Goal: Find specific page/section: Find specific page/section

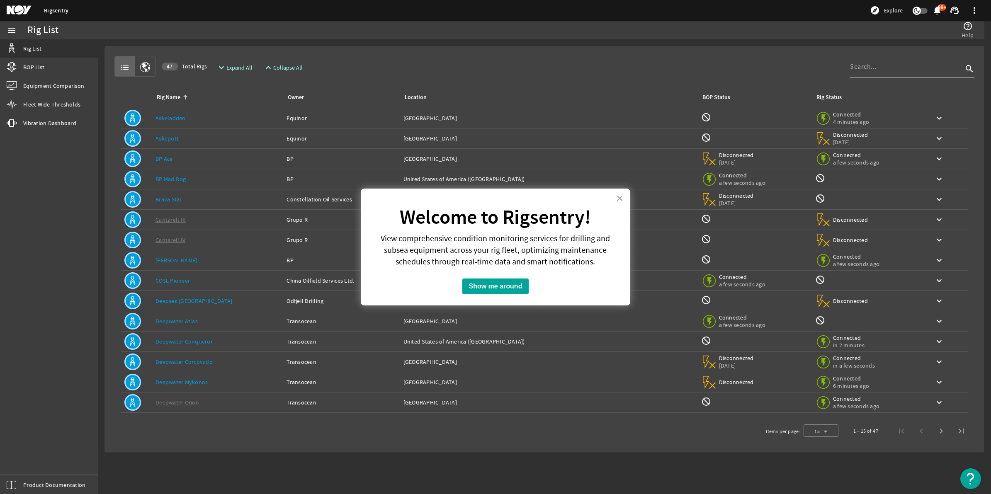
click at [164, 339] on link "Deepwater Conqueror" at bounding box center [184, 341] width 57 height 7
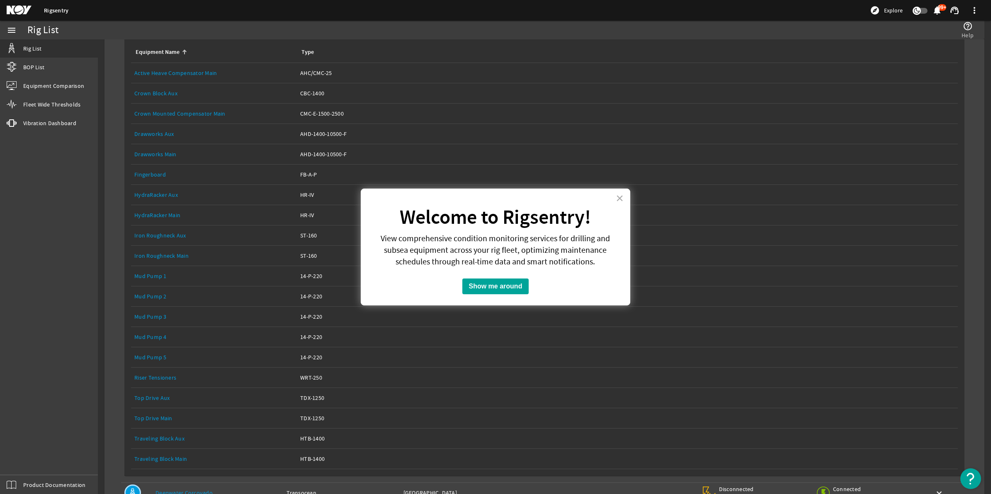
scroll to position [311, 0]
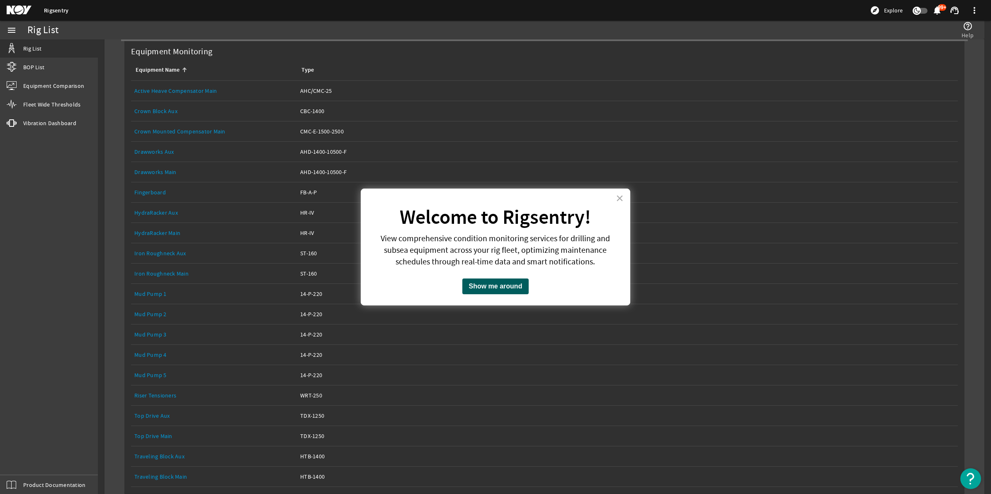
click at [503, 287] on button "Show me around" at bounding box center [496, 287] width 67 height 16
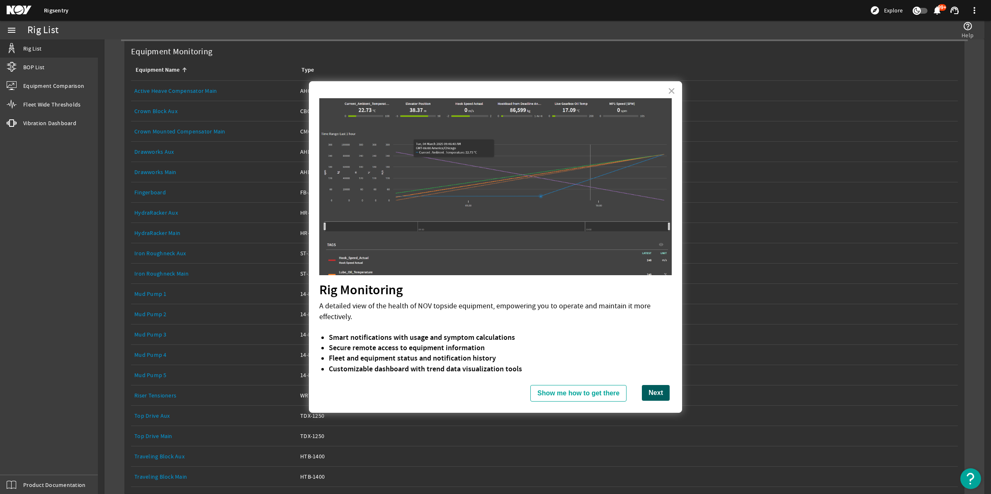
click at [642, 392] on button "Next" at bounding box center [656, 393] width 28 height 16
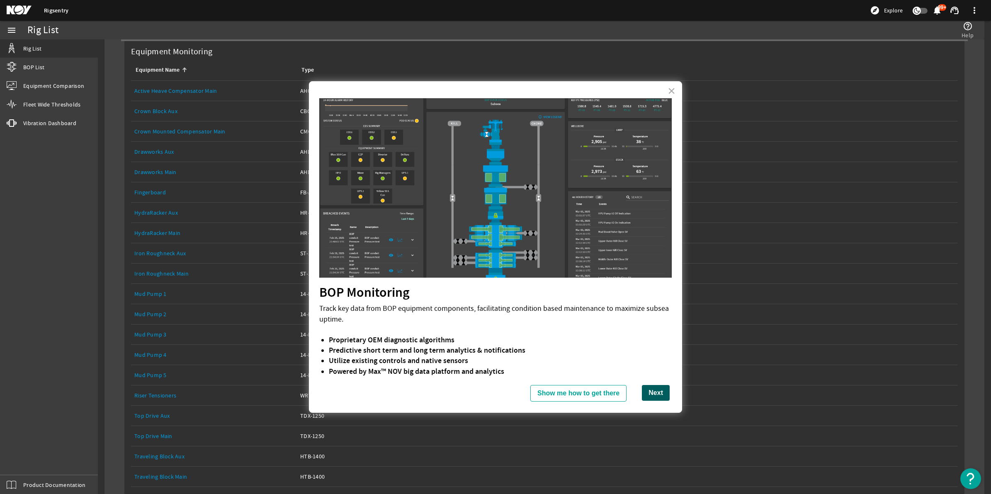
click at [658, 392] on button "Next" at bounding box center [656, 393] width 28 height 16
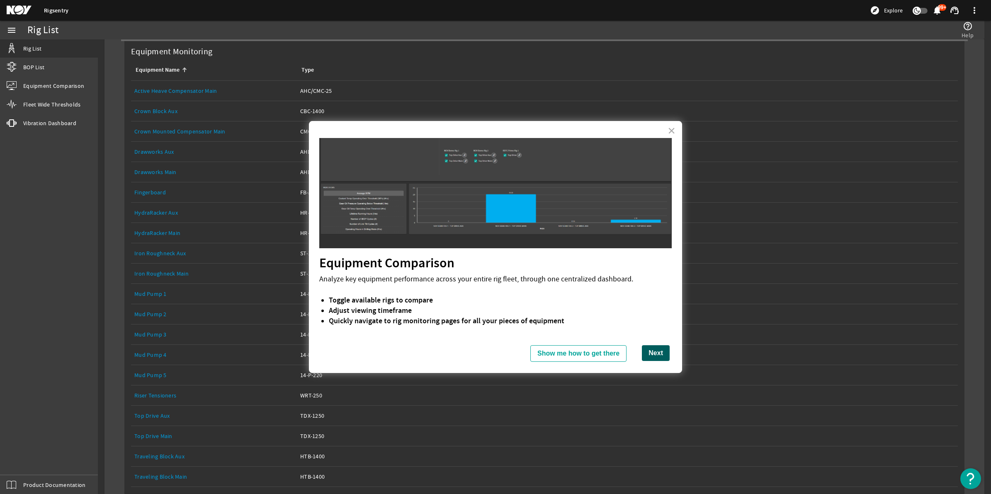
click at [653, 355] on button "Next" at bounding box center [656, 354] width 28 height 16
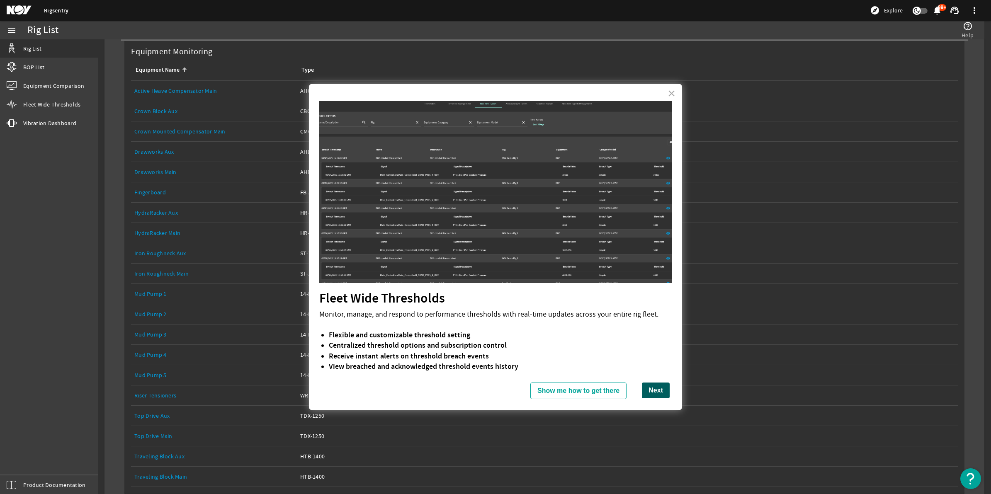
click at [653, 390] on button "Next" at bounding box center [656, 391] width 28 height 16
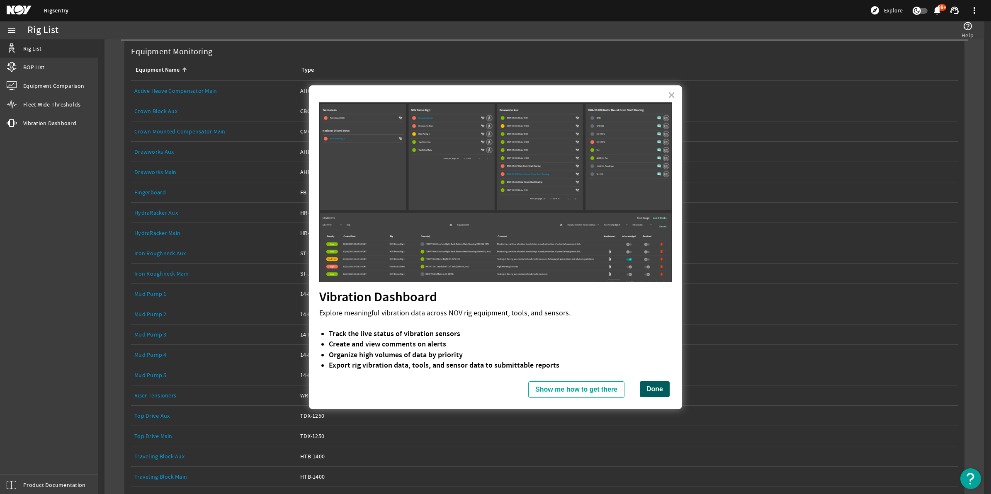
click at [650, 389] on button "Done" at bounding box center [655, 390] width 30 height 16
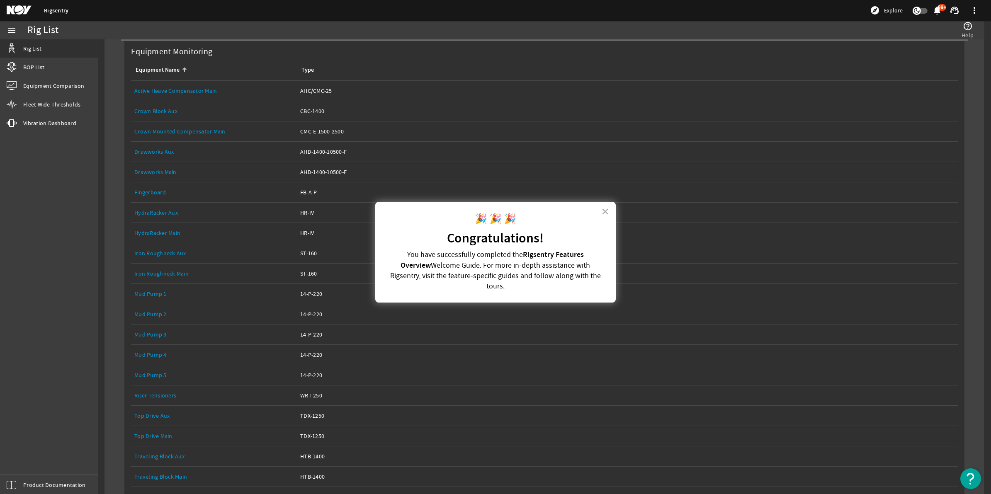
click at [166, 234] on link "HydraRacker Main" at bounding box center [157, 232] width 46 height 7
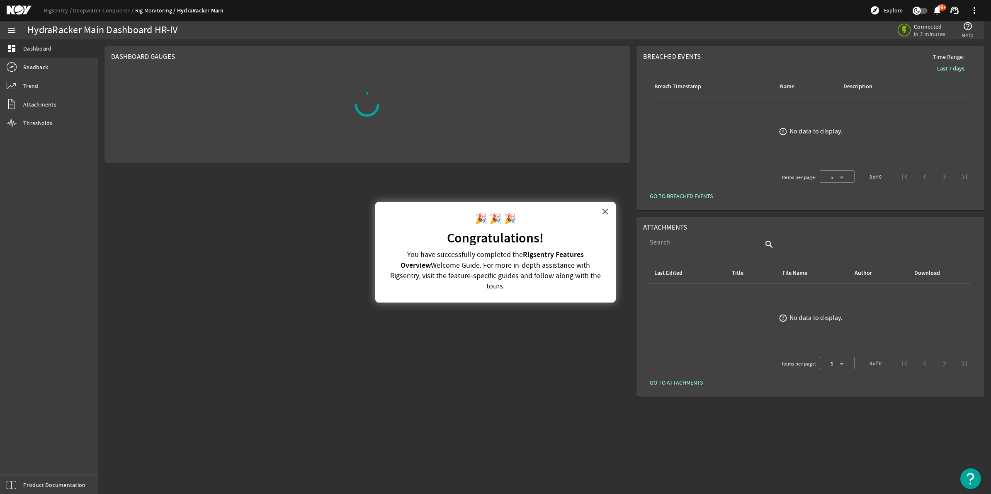
click at [606, 210] on button "×" at bounding box center [605, 211] width 8 height 13
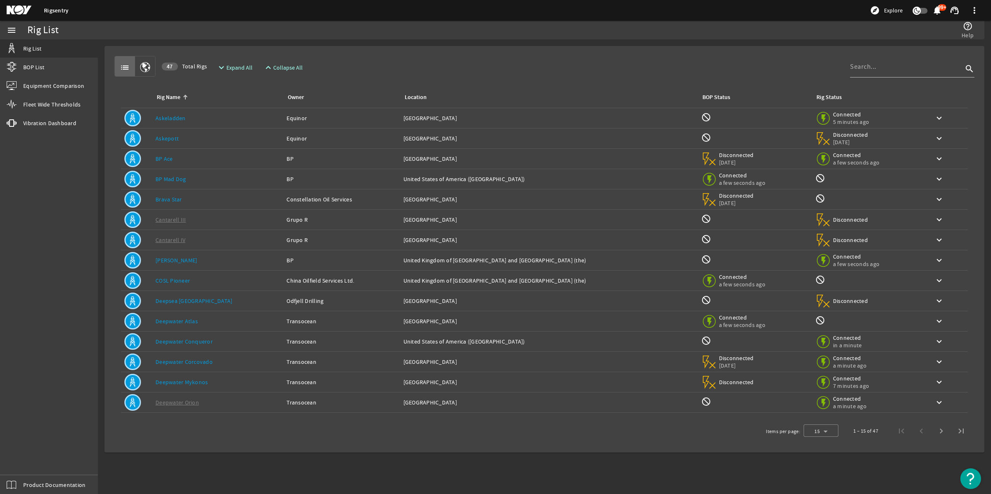
click at [186, 340] on link "Deepwater Conqueror" at bounding box center [184, 341] width 57 height 7
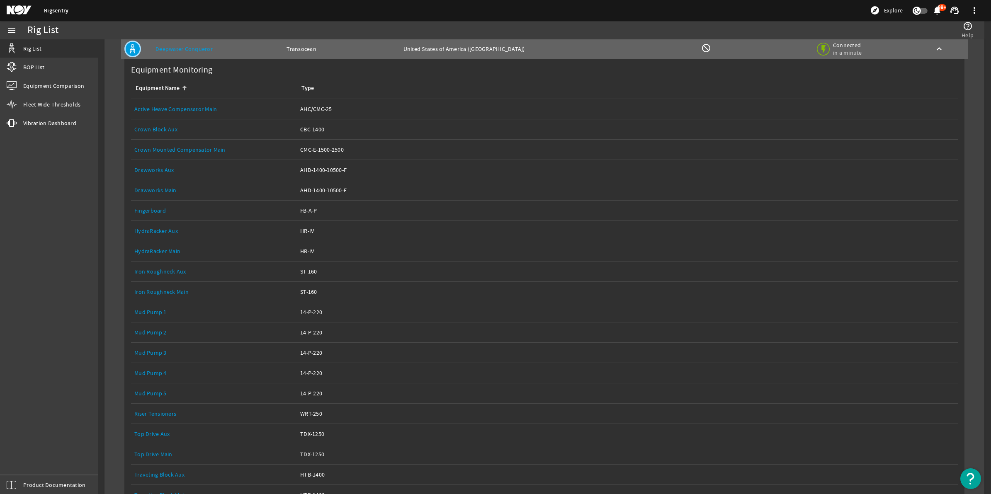
scroll to position [311, 0]
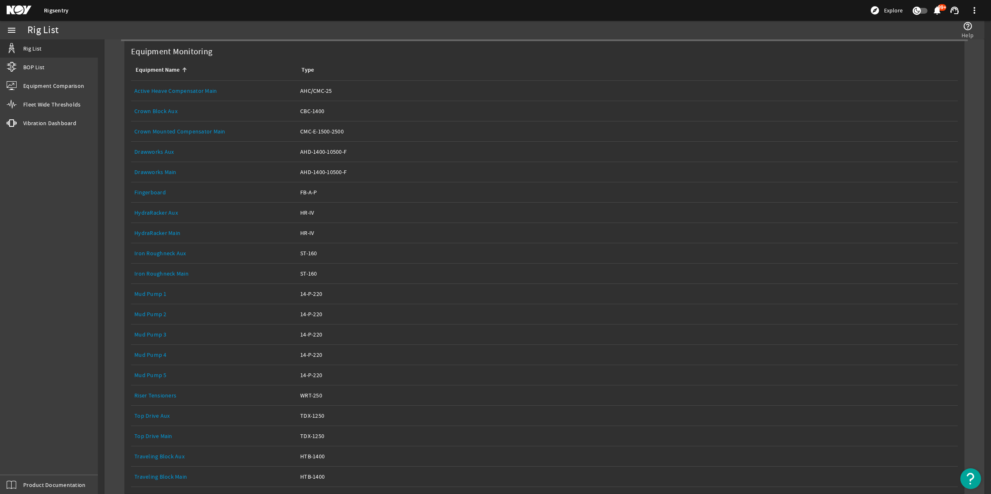
click at [166, 131] on link "Crown Mounted Compensator Main" at bounding box center [179, 131] width 91 height 7
